Goal: Find specific page/section: Find specific page/section

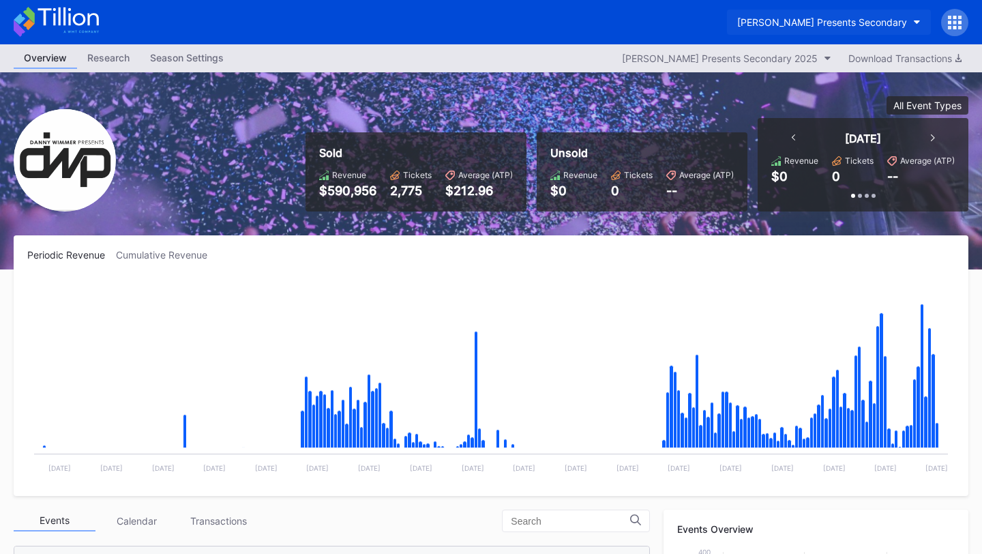
click at [873, 21] on div "[PERSON_NAME] Presents Secondary" at bounding box center [822, 22] width 170 height 12
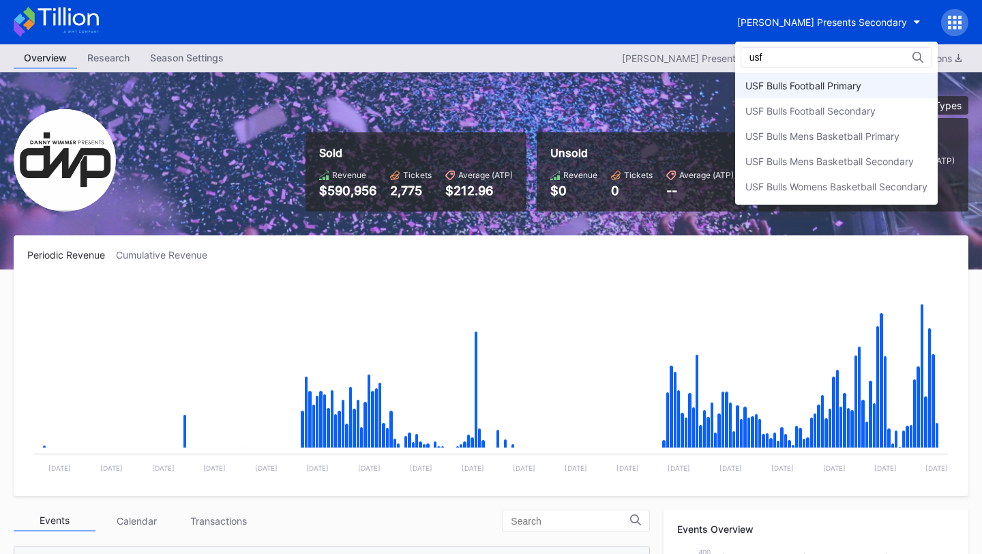
type input "usf"
click at [810, 89] on div "USF Bulls Football Primary" at bounding box center [804, 86] width 116 height 12
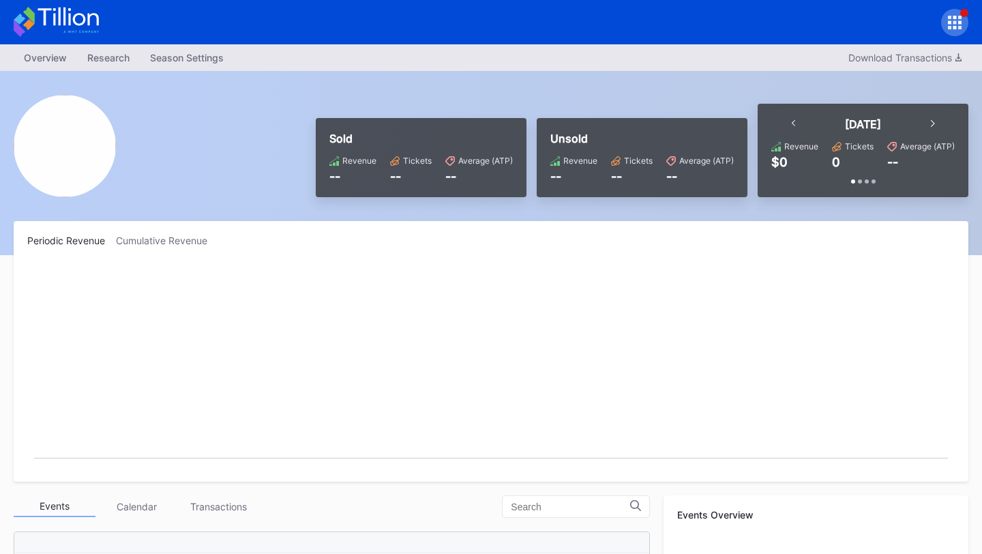
click at [951, 25] on icon at bounding box center [955, 23] width 14 height 14
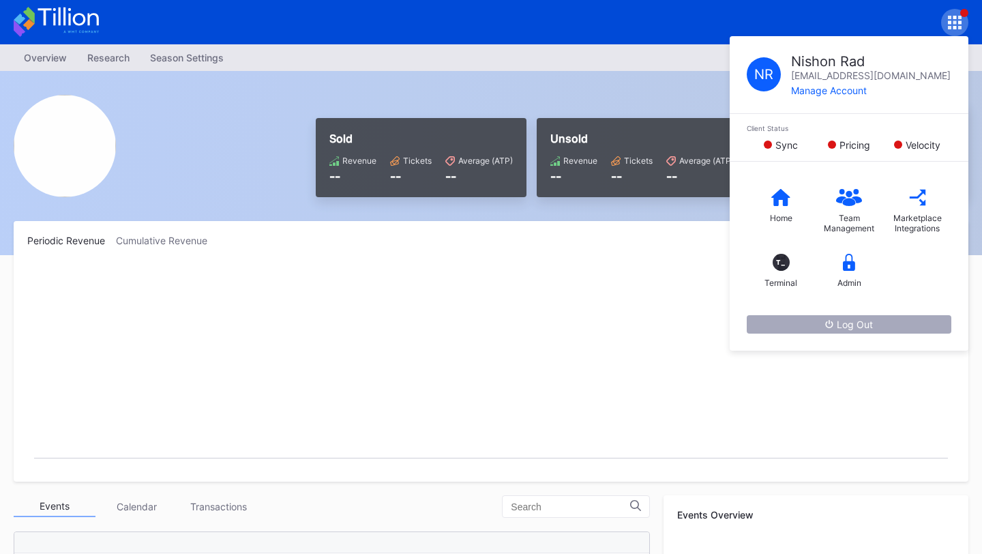
click at [860, 325] on div "Log Out" at bounding box center [849, 325] width 48 height 12
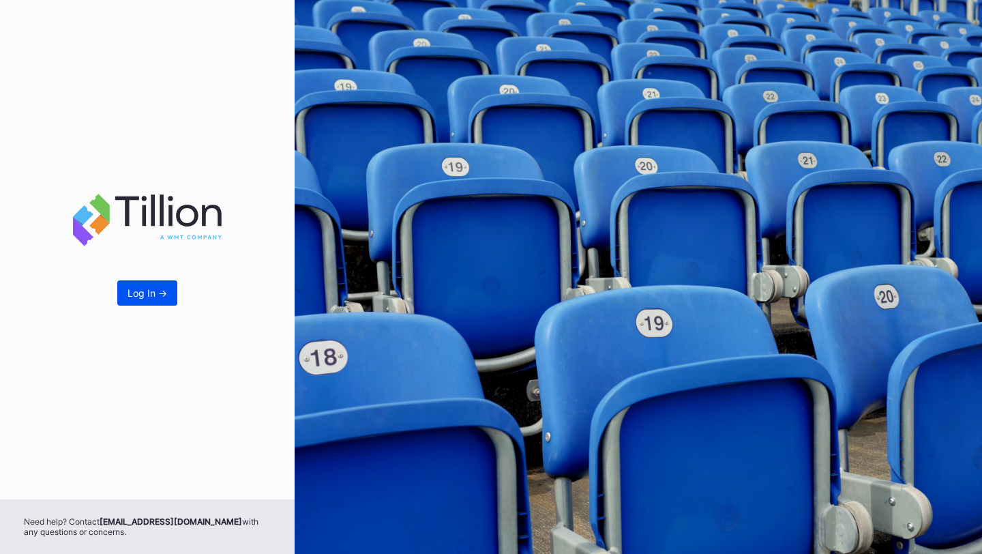
click at [126, 296] on button "Log In ->" at bounding box center [147, 292] width 60 height 25
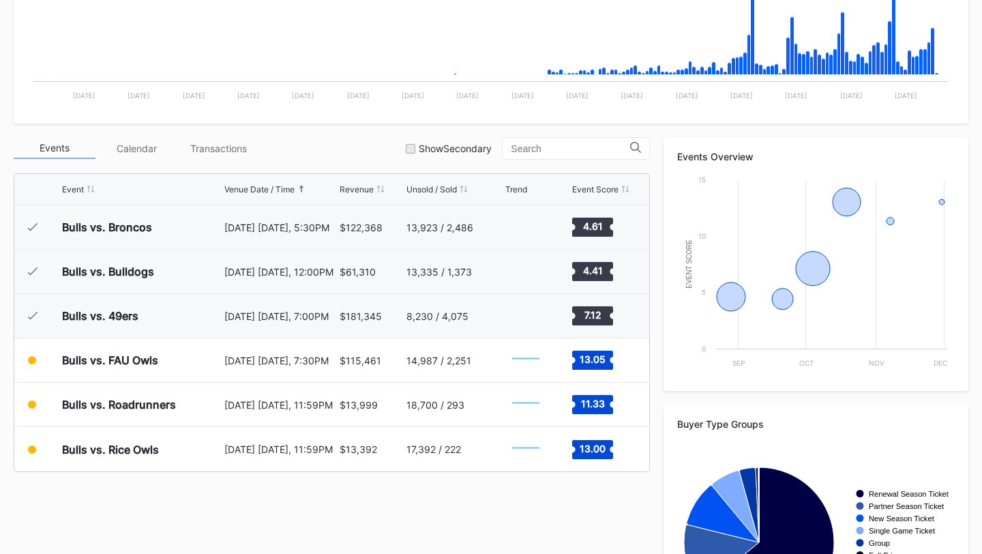
scroll to position [357, 0]
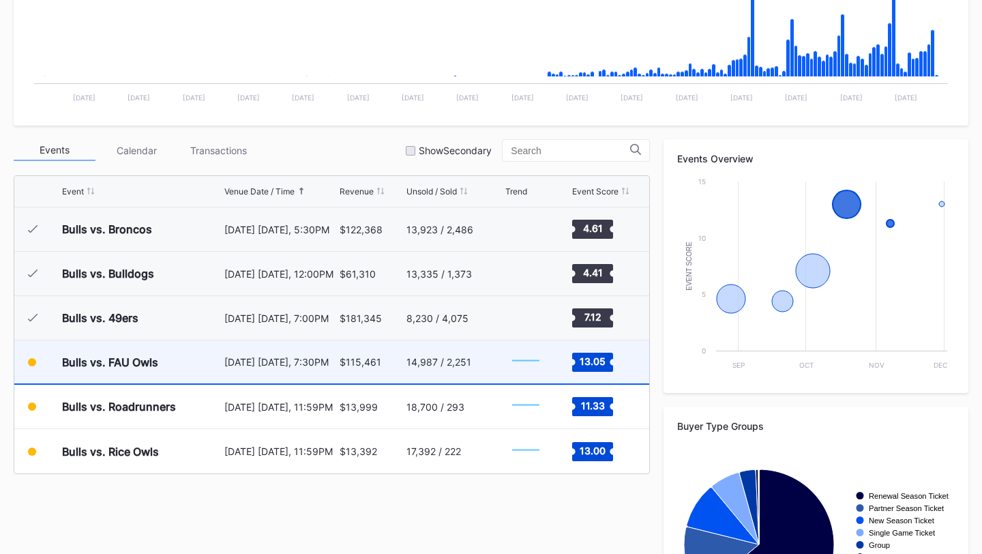
click at [479, 367] on div "14,987 / 2,251" at bounding box center [454, 361] width 95 height 43
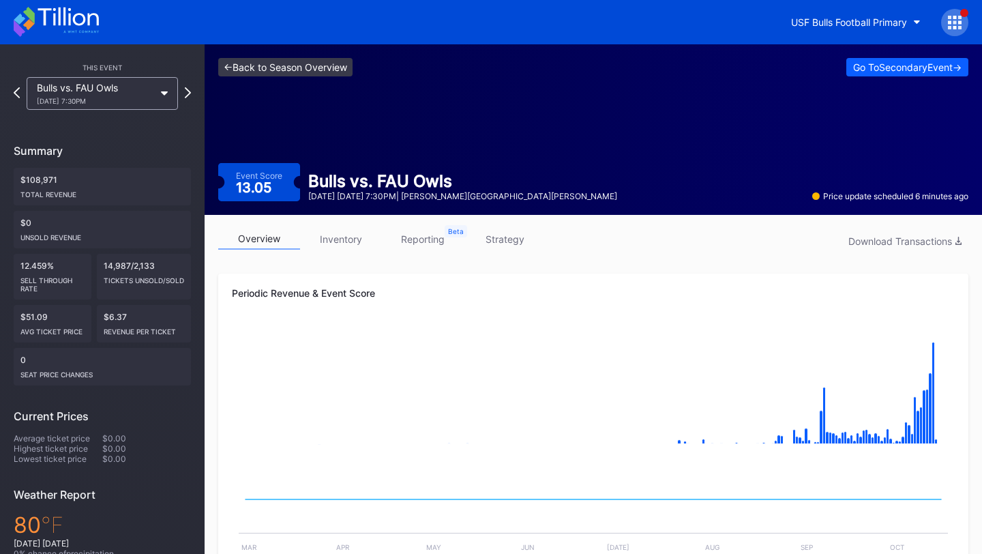
click at [269, 74] on link "<- Back to Season Overview" at bounding box center [285, 67] width 134 height 18
